Goal: Information Seeking & Learning: Learn about a topic

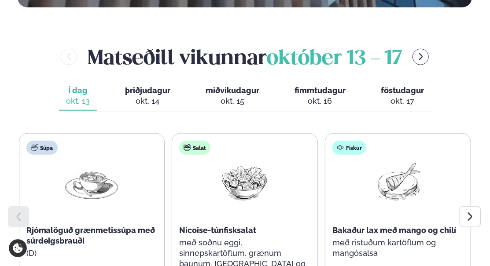
scroll to position [408, 0]
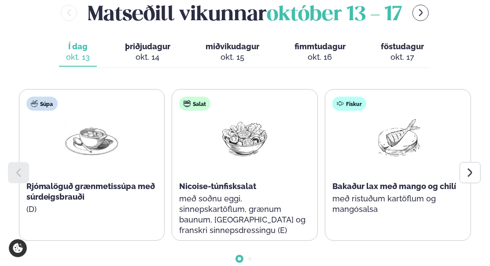
click at [463, 162] on div at bounding box center [470, 172] width 21 height 21
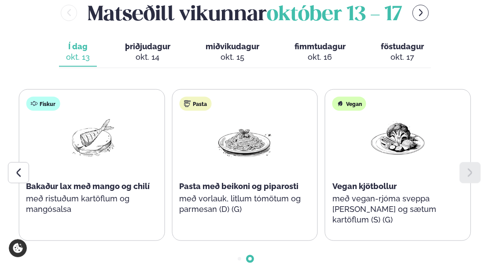
click at [463, 162] on div at bounding box center [470, 172] width 21 height 21
click at [17, 168] on icon at bounding box center [18, 173] width 11 height 11
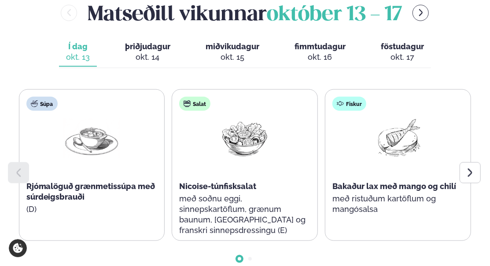
click at [472, 169] on icon at bounding box center [470, 173] width 4 height 8
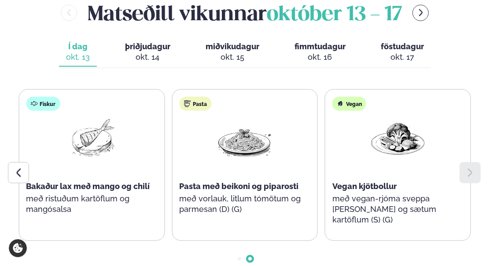
click at [141, 42] on span "þriðjudagur" at bounding box center [147, 46] width 45 height 9
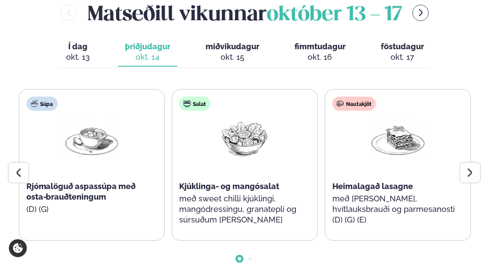
click at [470, 162] on div at bounding box center [470, 172] width 21 height 21
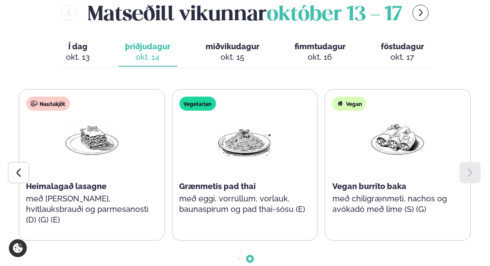
click at [227, 42] on span "miðvikudagur" at bounding box center [233, 46] width 54 height 9
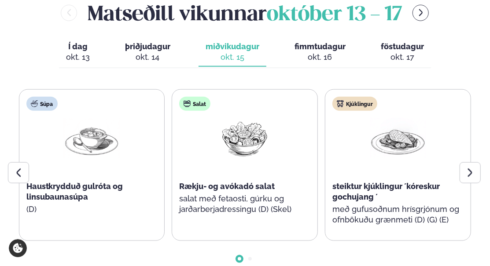
click at [137, 42] on span "þriðjudagur" at bounding box center [147, 46] width 45 height 9
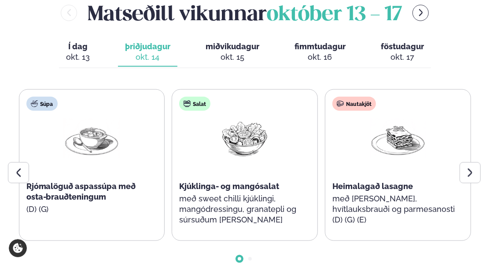
click at [470, 162] on div at bounding box center [470, 172] width 21 height 21
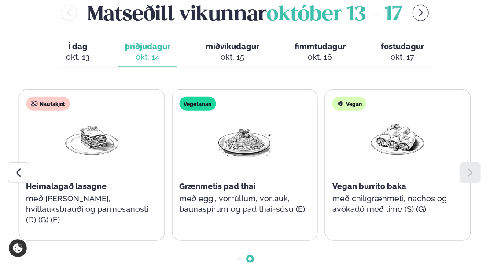
click at [233, 38] on button "miðvikudagur mið. [DATE]" at bounding box center [233, 52] width 68 height 29
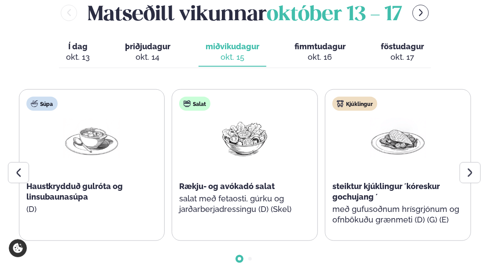
click at [457, 146] on div "Kjúklingur steiktur kjúklingur ´kóreskur gochujang ´ með gufusoðnum hrísgrjónum…" at bounding box center [397, 165] width 145 height 151
click at [464, 162] on div at bounding box center [470, 172] width 21 height 21
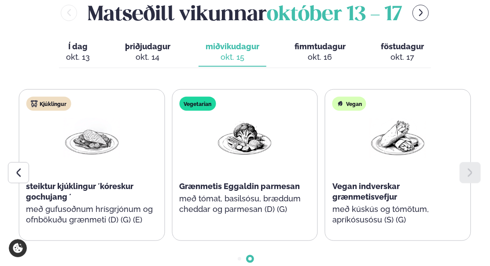
click at [297, 38] on button "fimmtudagur fim. [DATE]" at bounding box center [320, 52] width 65 height 29
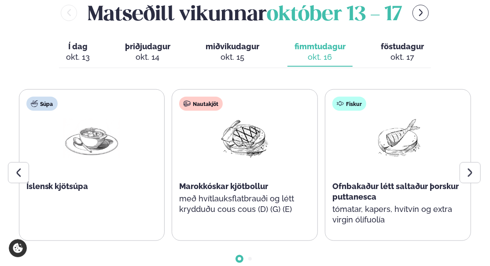
click at [472, 162] on div at bounding box center [470, 172] width 21 height 21
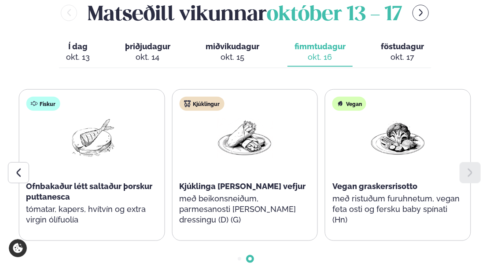
click at [413, 42] on span "föstudagur" at bounding box center [402, 46] width 43 height 9
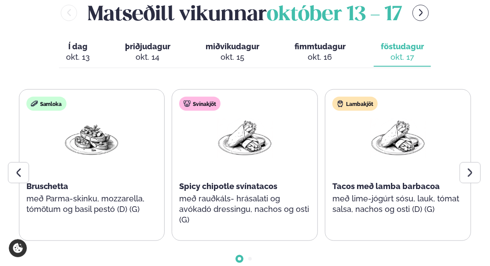
click at [315, 42] on span "fimmtudagur" at bounding box center [320, 46] width 51 height 9
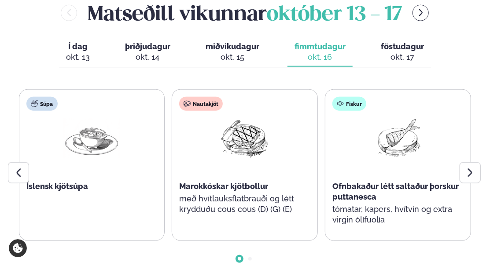
click at [386, 42] on span "föstudagur" at bounding box center [402, 46] width 43 height 9
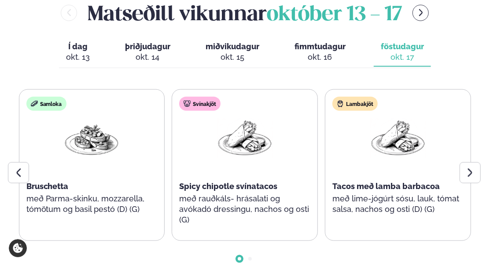
click at [464, 162] on div at bounding box center [470, 172] width 21 height 21
